Goal: Information Seeking & Learning: Find specific fact

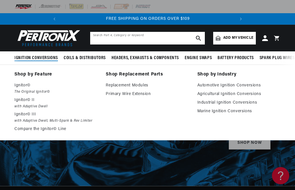
click at [122, 37] on input "text" at bounding box center [147, 38] width 115 height 13
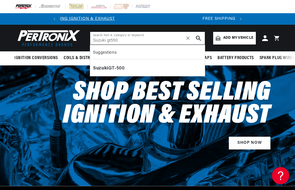
scroll to position [0, 174]
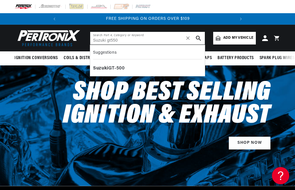
type input "Suzuki gt550"
click at [238, 38] on span "Add my vehicle" at bounding box center [238, 37] width 30 height 5
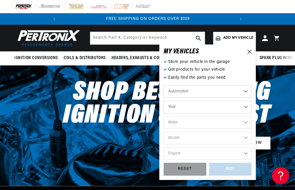
click at [250, 51] on icon at bounding box center [249, 52] width 4 height 4
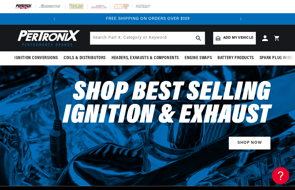
scroll to position [0, 0]
click at [134, 36] on input "text" at bounding box center [147, 38] width 115 height 13
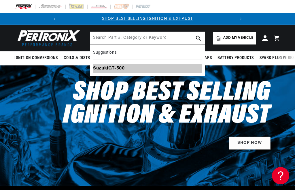
click at [124, 67] on div "Suzuki GT-500" at bounding box center [147, 69] width 109 height 10
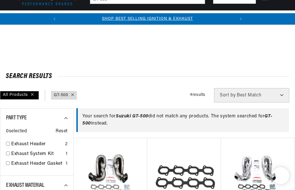
scroll to position [96, 0]
